Goal: Find contact information: Find contact information

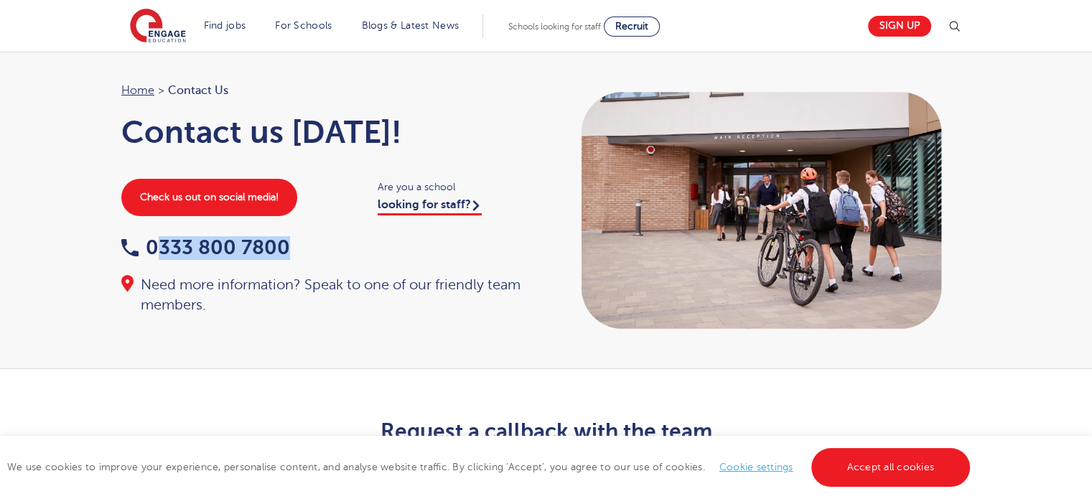
click at [158, 243] on div "0333 800 7800" at bounding box center [326, 249] width 411 height 22
click at [144, 220] on div "Home > Contact Us Contact us [DATE]! Check us out on social media! Are you a sc…" at bounding box center [326, 198] width 439 height 234
drag, startPoint x: 296, startPoint y: 244, endPoint x: 144, endPoint y: 248, distance: 152.2
click at [144, 248] on div "0333 800 7800" at bounding box center [326, 249] width 411 height 22
copy link "0333 800 7800"
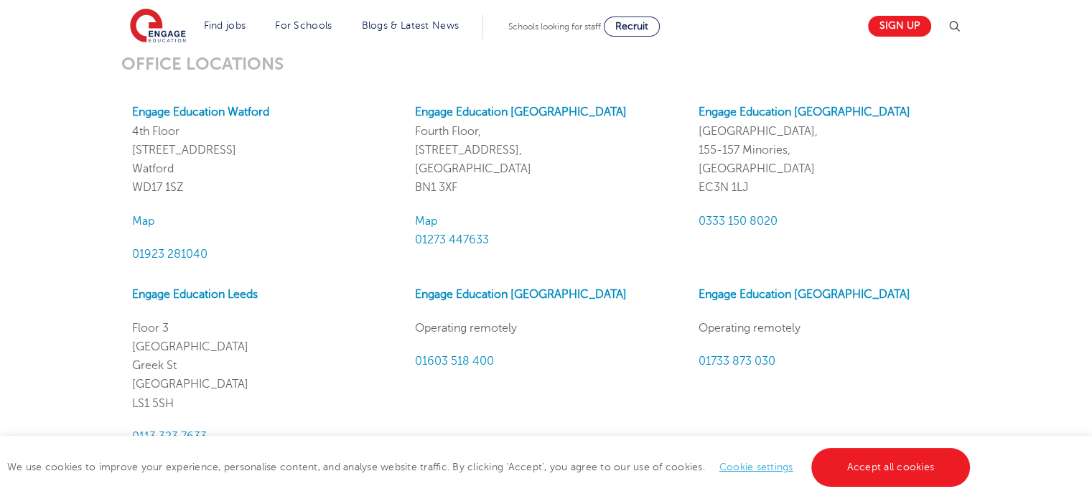
scroll to position [1272, 0]
drag, startPoint x: 772, startPoint y: 189, endPoint x: 672, endPoint y: 184, distance: 99.9
click at [672, 184] on div "OFFICE LOCATIONS Engage Education [GEOGRAPHIC_DATA] [GEOGRAPHIC_DATA][STREET_AD…" at bounding box center [546, 413] width 871 height 721
click at [754, 173] on p "Engage Education [GEOGRAPHIC_DATA], [STREET_ADDRESS]" at bounding box center [828, 149] width 261 height 94
drag, startPoint x: 757, startPoint y: 184, endPoint x: 690, endPoint y: 192, distance: 67.9
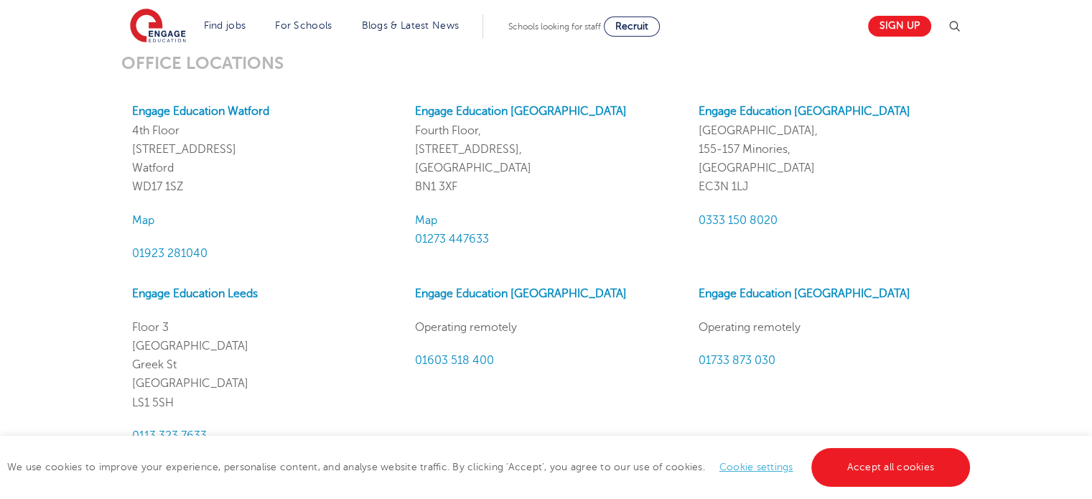
click at [690, 192] on div "Engage Education [GEOGRAPHIC_DATA], [STREET_ADDRESS] 0333 150 8020" at bounding box center [829, 182] width 283 height 161
copy p "EC3N 1LJ"
